Goal: Task Accomplishment & Management: Manage account settings

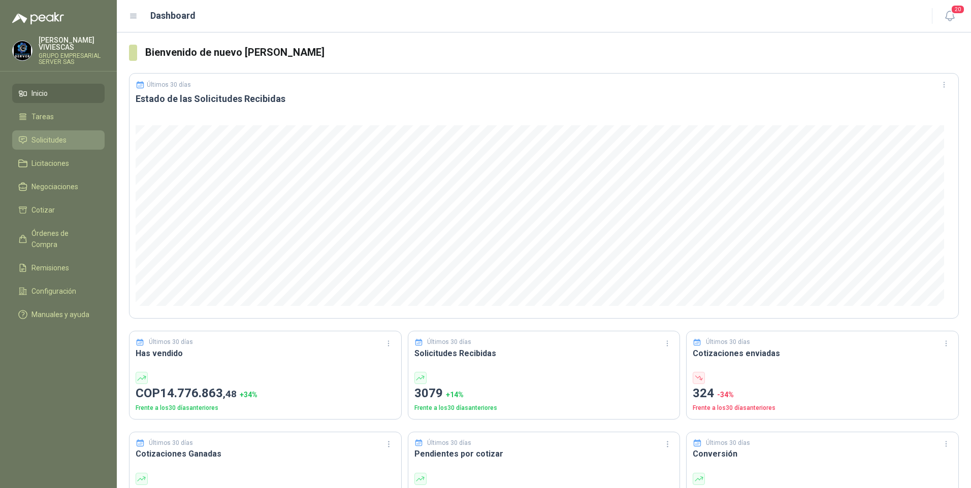
click at [48, 139] on span "Solicitudes" at bounding box center [48, 140] width 35 height 11
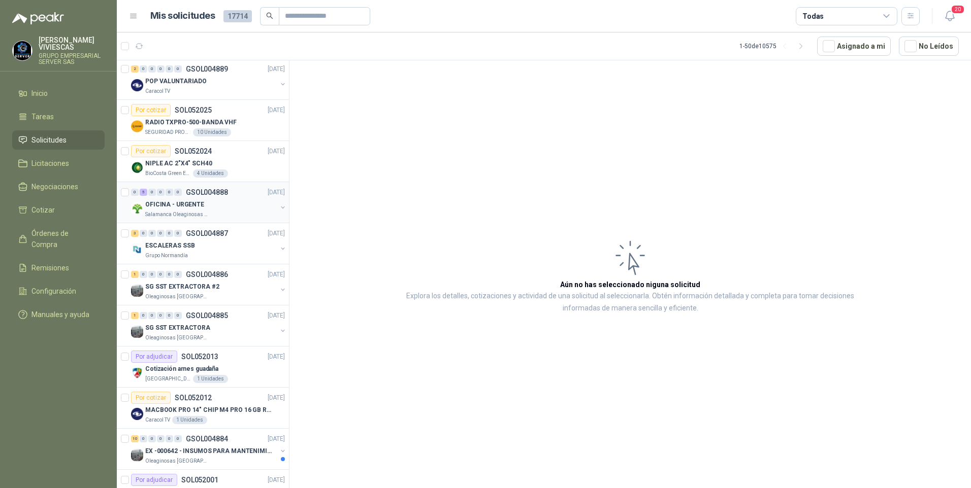
scroll to position [305, 0]
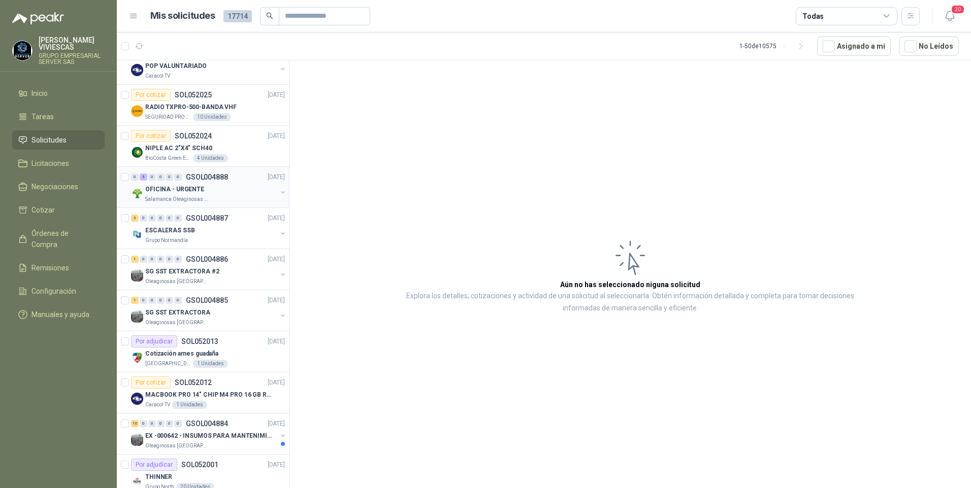
click at [174, 191] on p "OFICINA - URGENTE" at bounding box center [174, 190] width 59 height 10
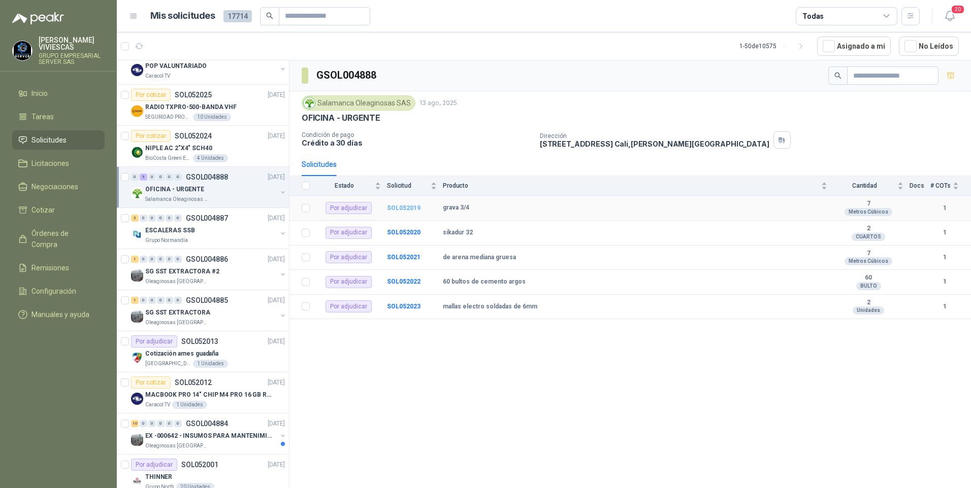
click at [402, 209] on b "SOL052019" at bounding box center [404, 208] width 34 height 7
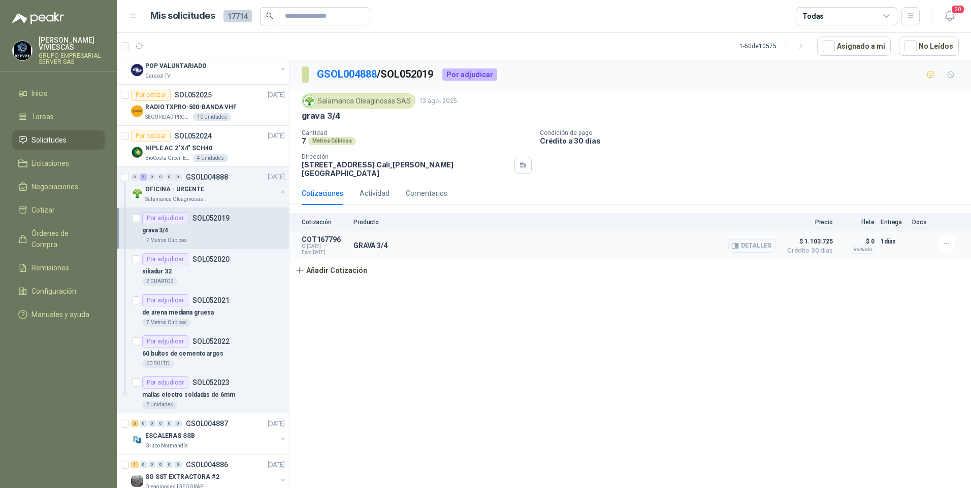
click at [754, 240] on button "Detalles" at bounding box center [752, 246] width 48 height 14
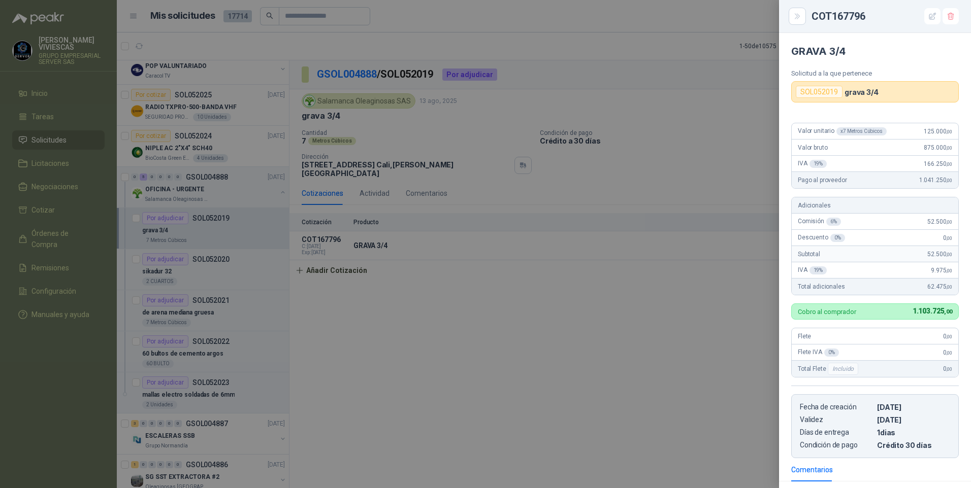
click at [731, 271] on div at bounding box center [485, 244] width 971 height 488
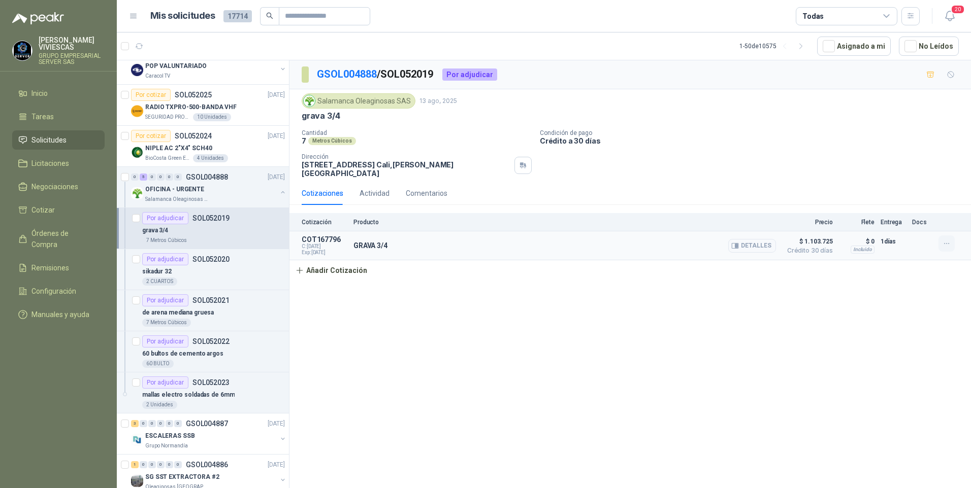
click at [949, 240] on icon "button" at bounding box center [946, 244] width 9 height 9
click at [900, 198] on button "Editar" at bounding box center [925, 196] width 81 height 16
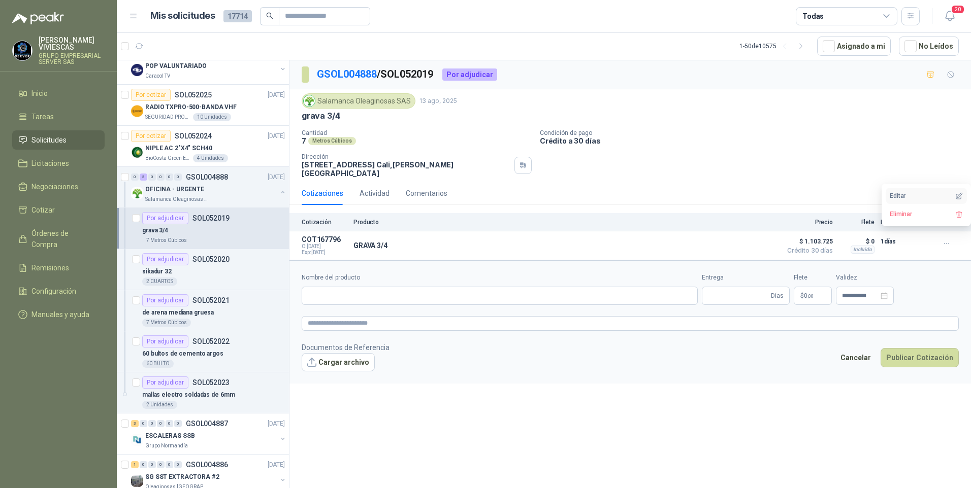
type input "*********"
type input "*"
click at [773, 293] on span "1.041.250 ,00" at bounding box center [783, 296] width 34 height 6
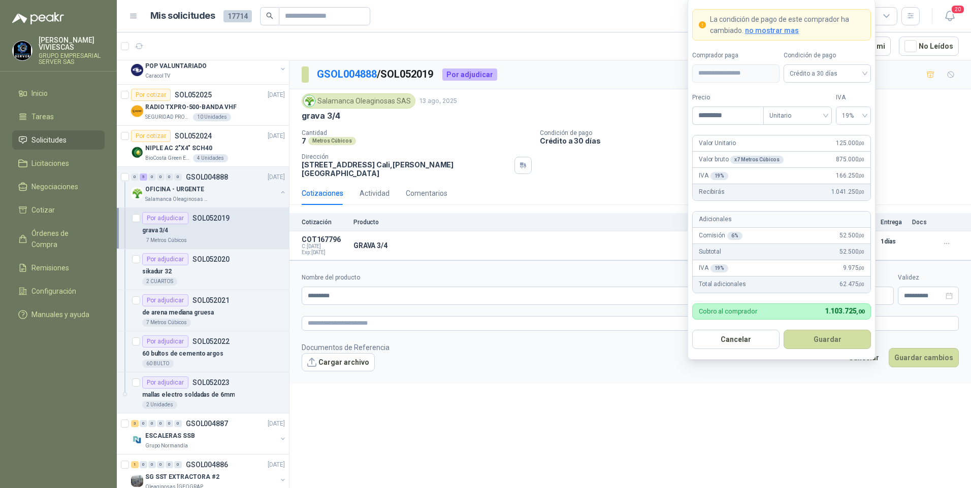
drag, startPoint x: 588, startPoint y: 389, endPoint x: 598, endPoint y: 375, distance: 16.5
click at [593, 384] on div "**********" at bounding box center [629, 276] width 681 height 432
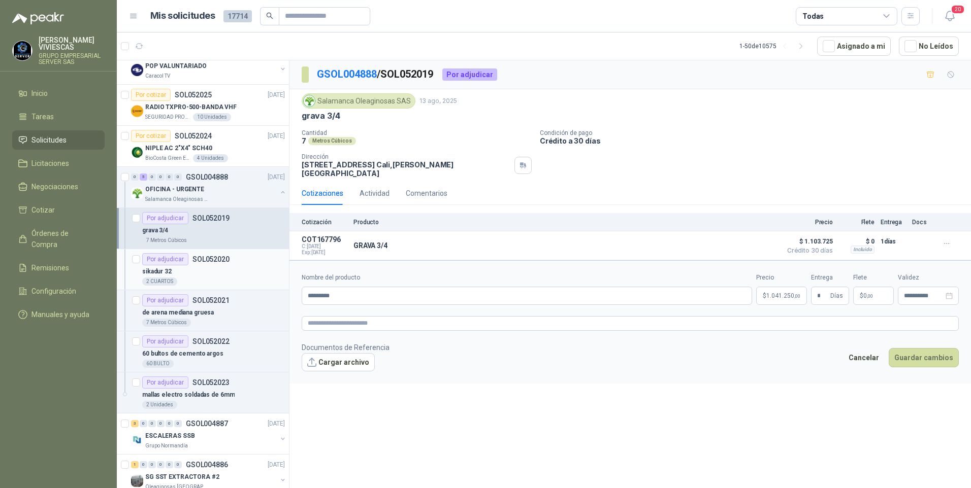
click at [169, 265] on div "Por adjudicar" at bounding box center [165, 259] width 46 height 12
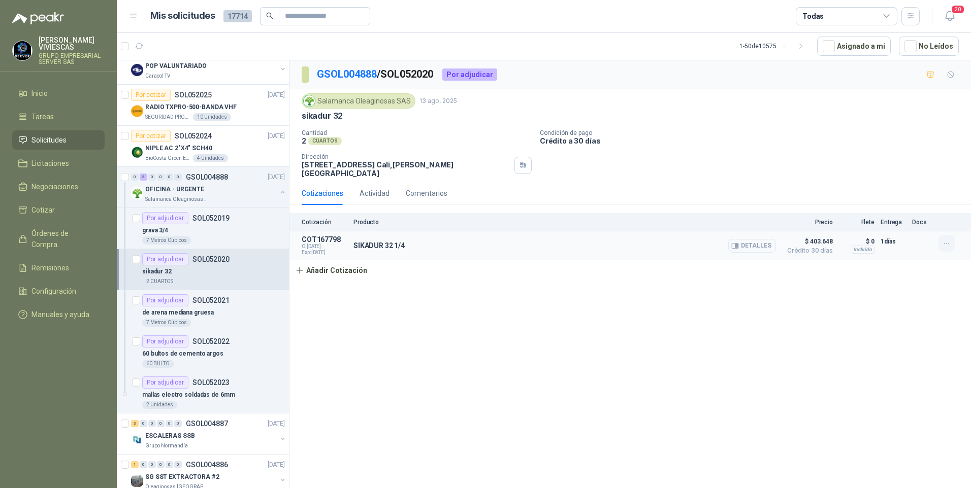
click at [950, 240] on icon "button" at bounding box center [946, 244] width 9 height 9
click at [901, 197] on button "Editar" at bounding box center [925, 196] width 81 height 16
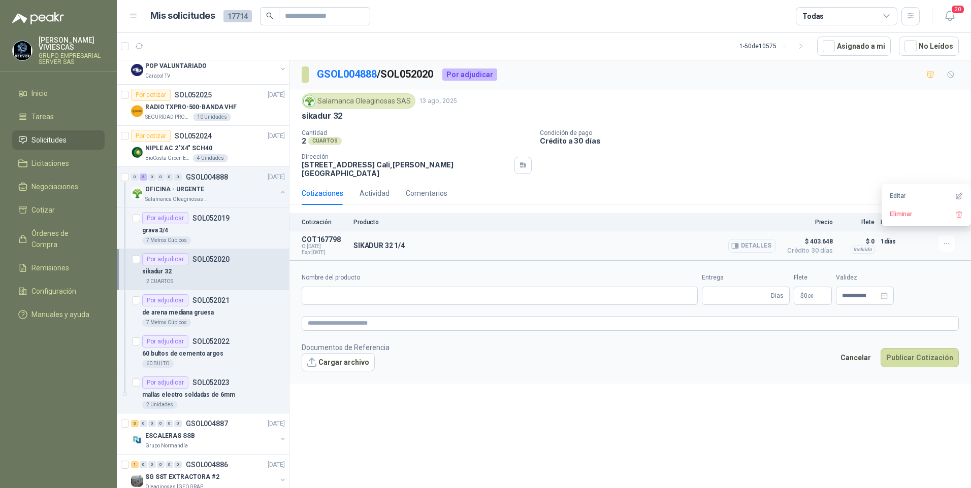
type input "**********"
type input "*"
click at [900, 194] on button "Editar" at bounding box center [925, 196] width 81 height 16
click at [892, 195] on button "Editar" at bounding box center [925, 196] width 81 height 16
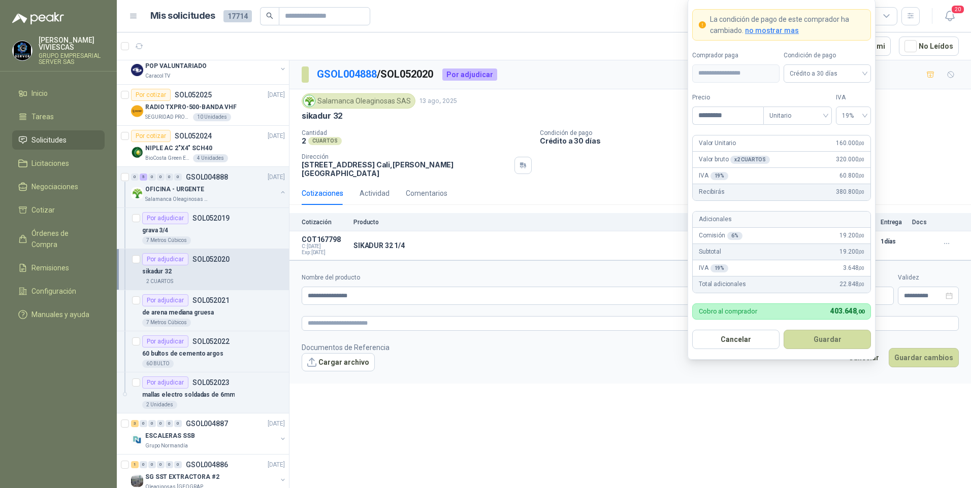
click at [778, 289] on body "RODRIGO VIVIESCAS GRUPO EMPRESARIAL SERVER SAS Inicio Tareas Solicitudes Licita…" at bounding box center [485, 244] width 971 height 488
click at [514, 383] on div "**********" at bounding box center [629, 276] width 681 height 432
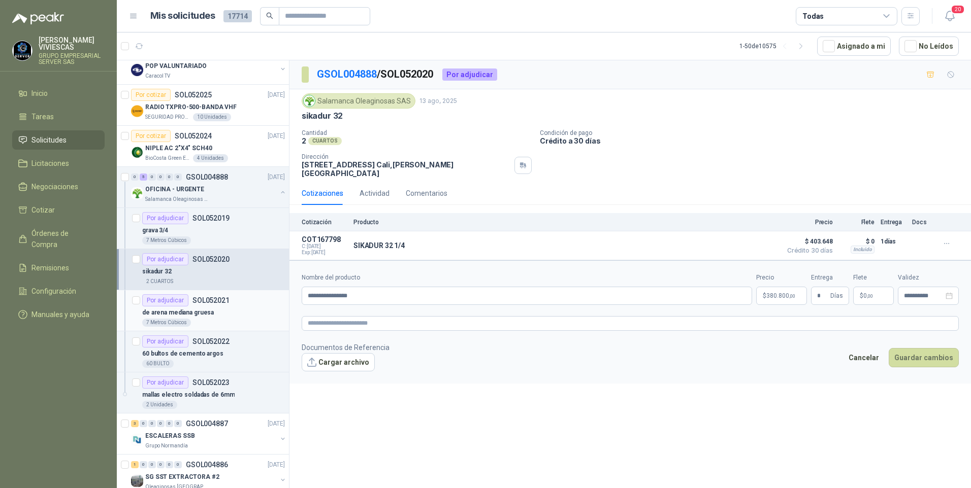
click at [202, 319] on div "7 Metros Cúbicos" at bounding box center [213, 323] width 143 height 8
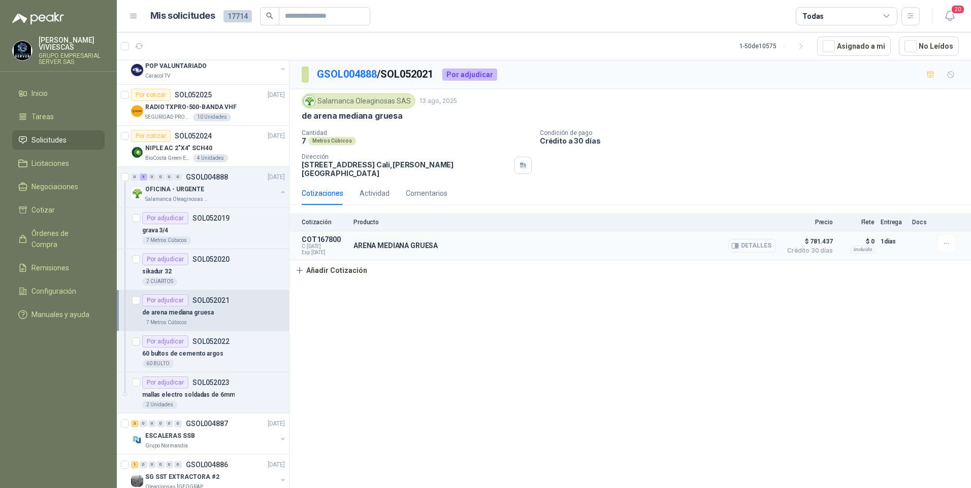
click at [757, 242] on button "Detalles" at bounding box center [752, 246] width 48 height 14
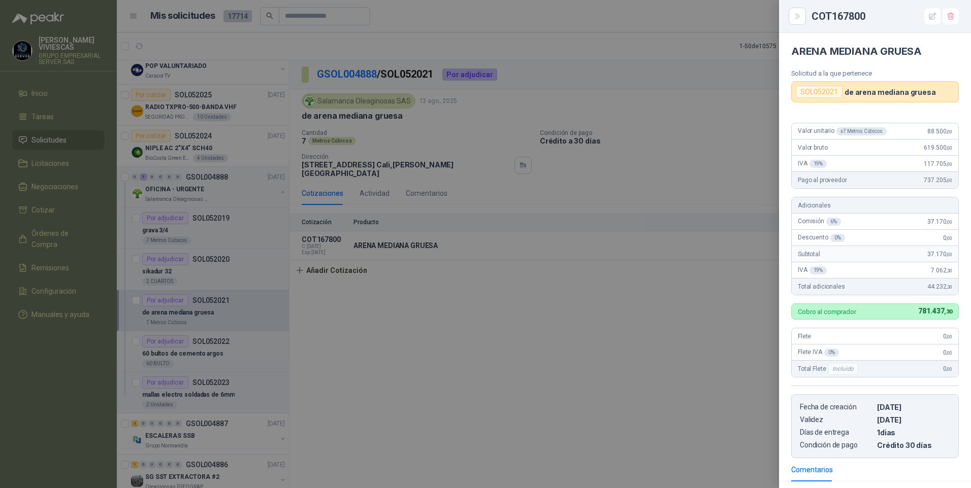
click at [544, 421] on div at bounding box center [485, 244] width 971 height 488
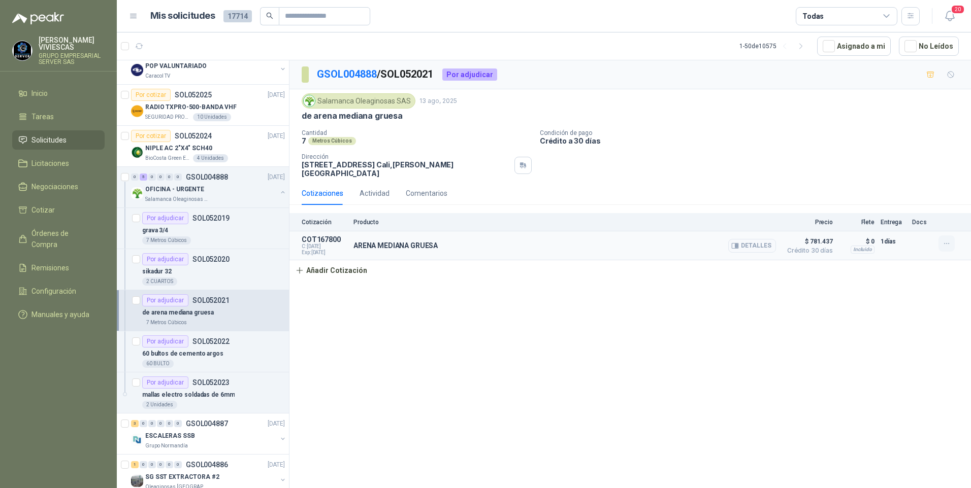
click at [948, 244] on icon "button" at bounding box center [946, 244] width 5 height 1
click at [894, 191] on button "Editar" at bounding box center [925, 196] width 81 height 16
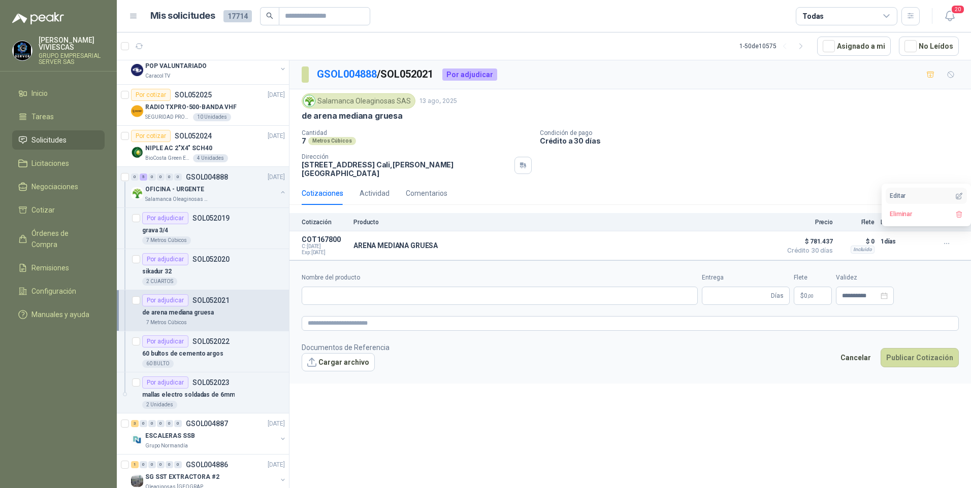
type input "**********"
type input "*"
click at [779, 288] on body "RODRIGO VIVIESCAS GRUPO EMPRESARIAL SERVER SAS Inicio Tareas Solicitudes Licita…" at bounding box center [485, 244] width 971 height 488
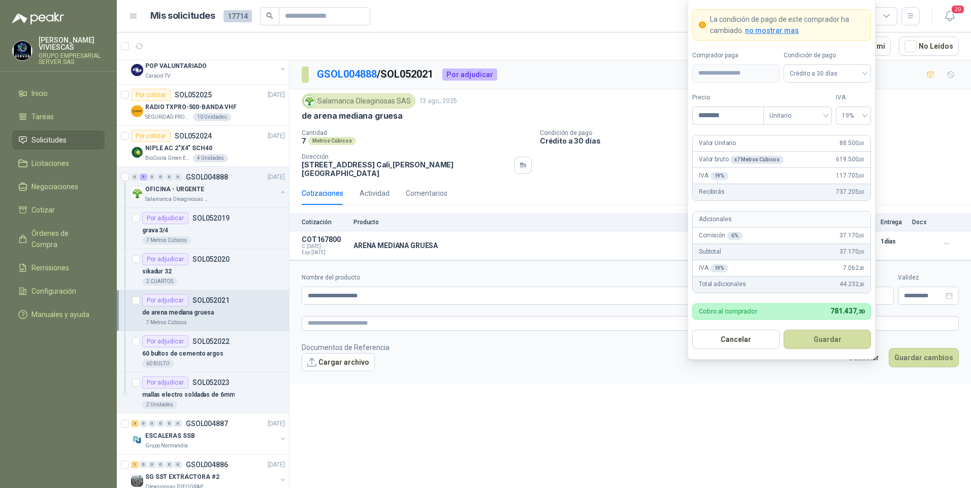
drag, startPoint x: 384, startPoint y: 370, endPoint x: 416, endPoint y: 390, distance: 37.6
click at [392, 386] on div "**********" at bounding box center [629, 276] width 681 height 432
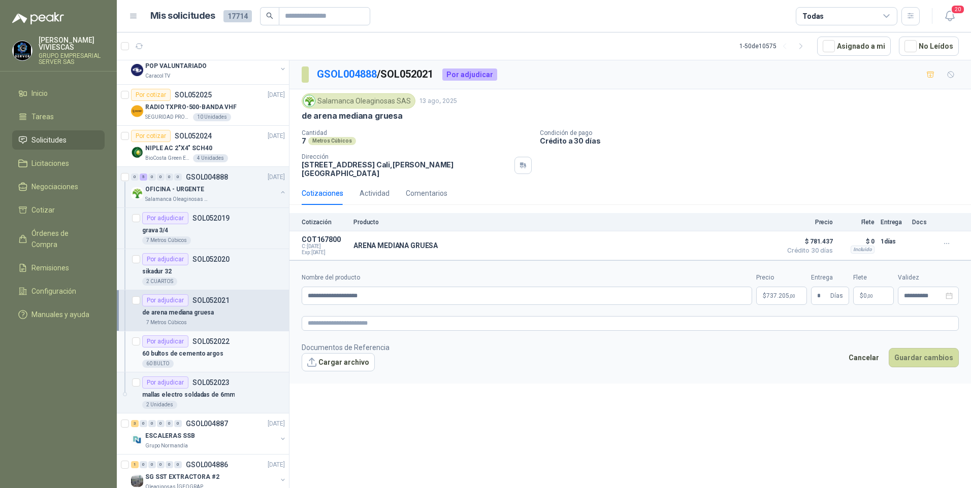
click at [207, 348] on div "60 bultos de cemento argos" at bounding box center [213, 354] width 143 height 12
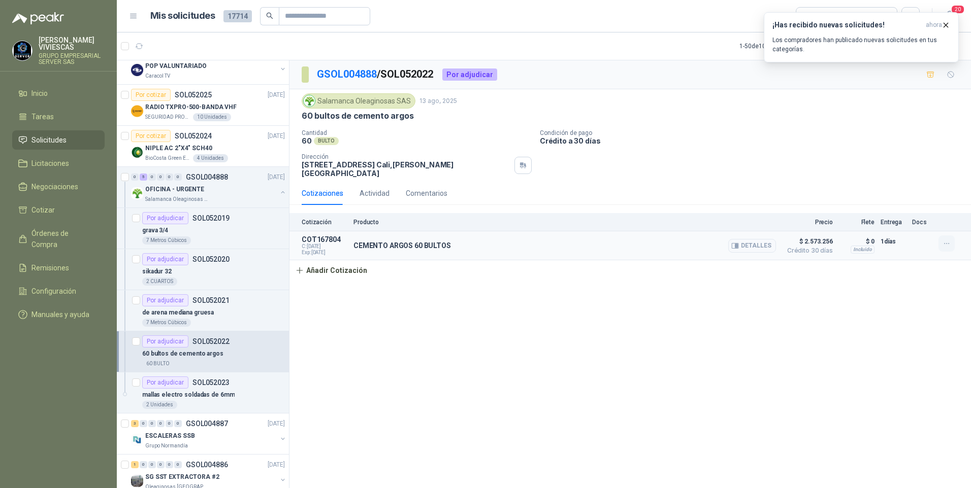
click at [947, 243] on button "button" at bounding box center [946, 244] width 16 height 16
click at [896, 196] on button "Editar" at bounding box center [925, 196] width 81 height 16
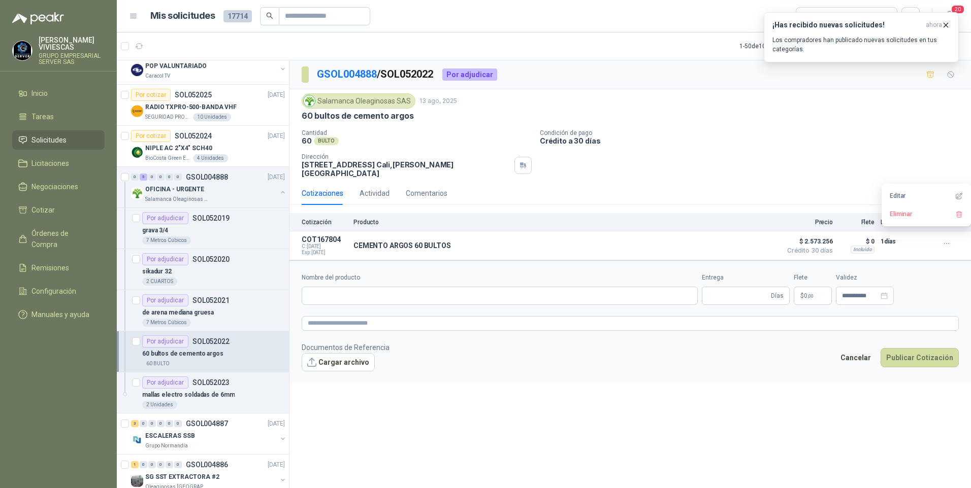
type input "**********"
type input "*"
click at [772, 293] on span "2.427.600 ,00" at bounding box center [783, 296] width 34 height 6
click at [935, 162] on div "Cantidad 60 BULTO Condición de pago Crédito a 30 días Dirección CALLE 4 No.27 -…" at bounding box center [630, 153] width 657 height 48
click at [208, 398] on p "mallas electro soldadas de 6mm" at bounding box center [188, 395] width 92 height 10
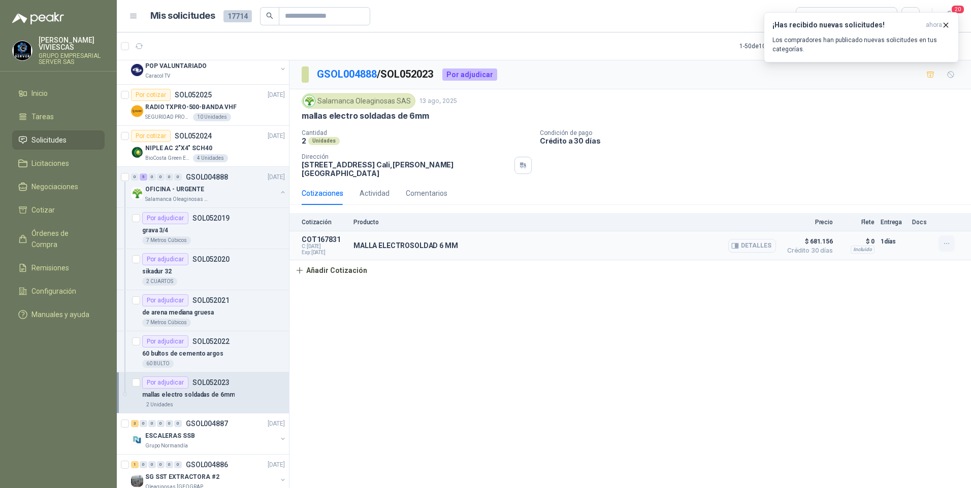
click at [948, 240] on icon "button" at bounding box center [946, 244] width 9 height 9
click at [898, 195] on button "Editar" at bounding box center [925, 196] width 81 height 16
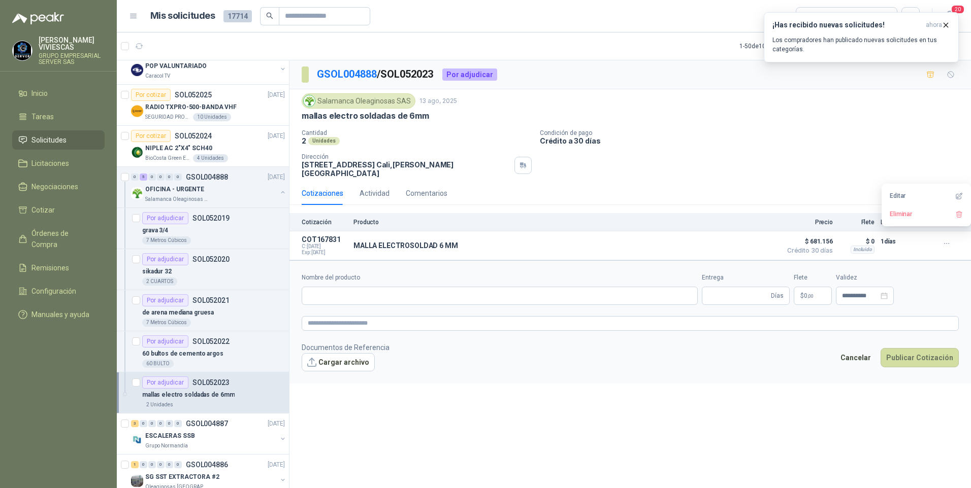
type input "**********"
type input "*"
click at [777, 293] on span "642.600 ,00" at bounding box center [780, 296] width 29 height 6
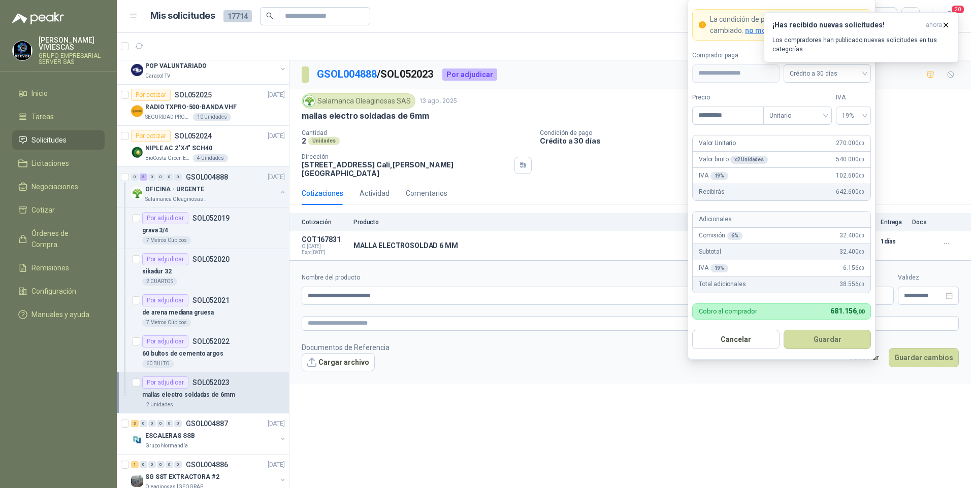
click at [527, 397] on div "**********" at bounding box center [629, 276] width 681 height 432
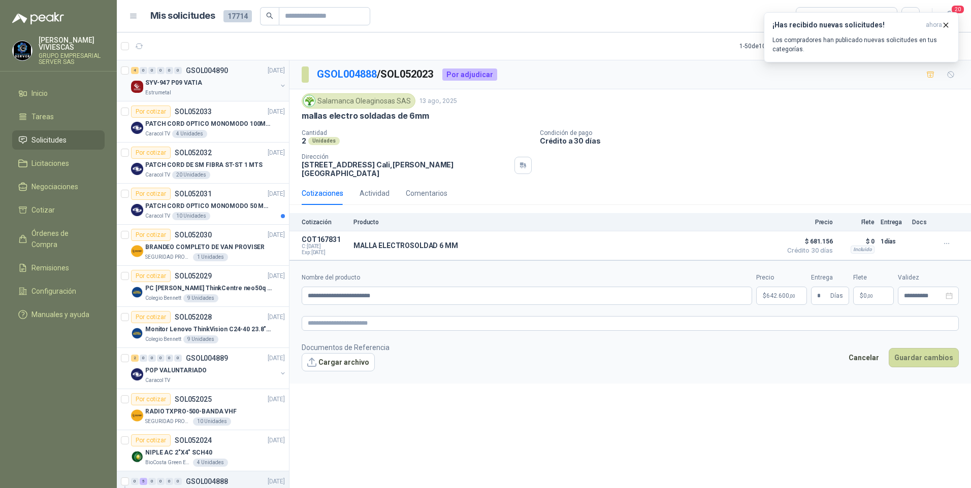
click at [180, 81] on p "SYV-947 P09 VATIA" at bounding box center [173, 83] width 57 height 10
